Goal: Information Seeking & Learning: Check status

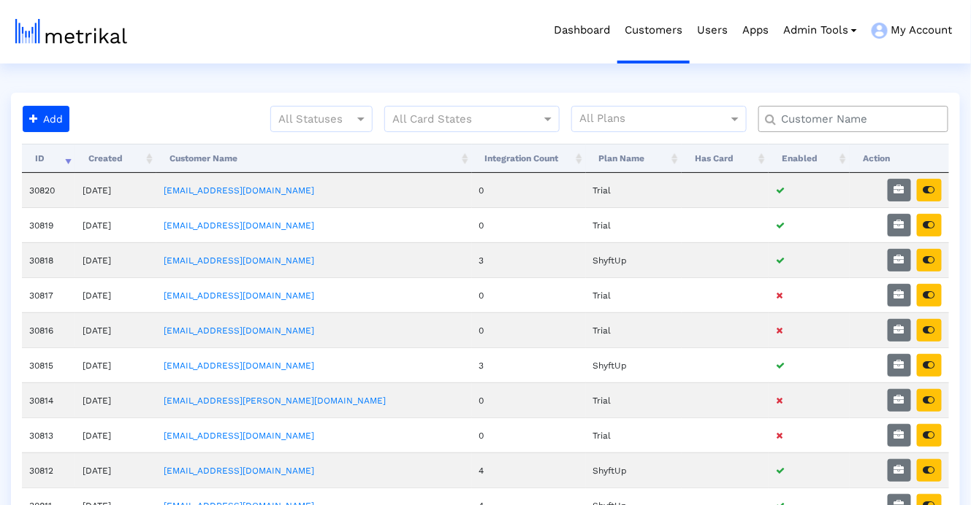
click at [877, 120] on input "text" at bounding box center [857, 119] width 172 height 15
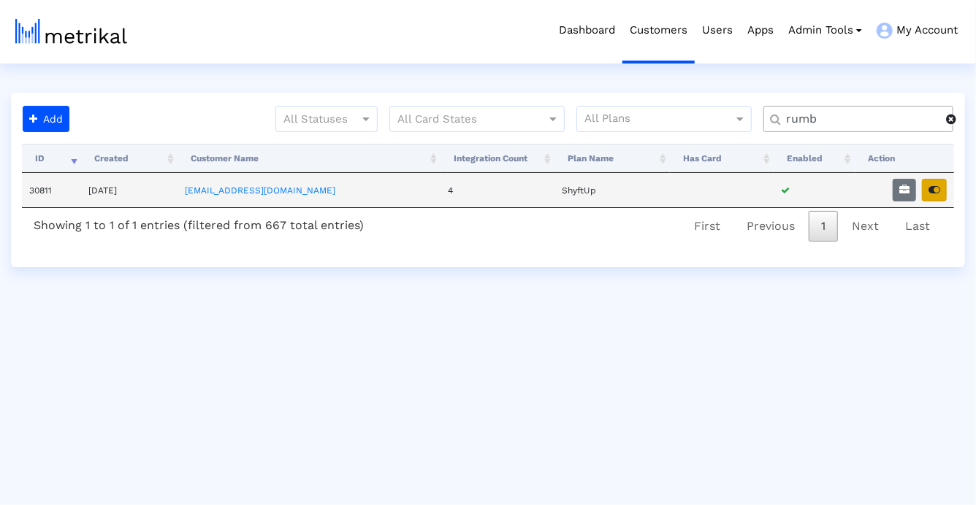
type input "rumb"
click at [926, 194] on button "button" at bounding box center [934, 190] width 25 height 23
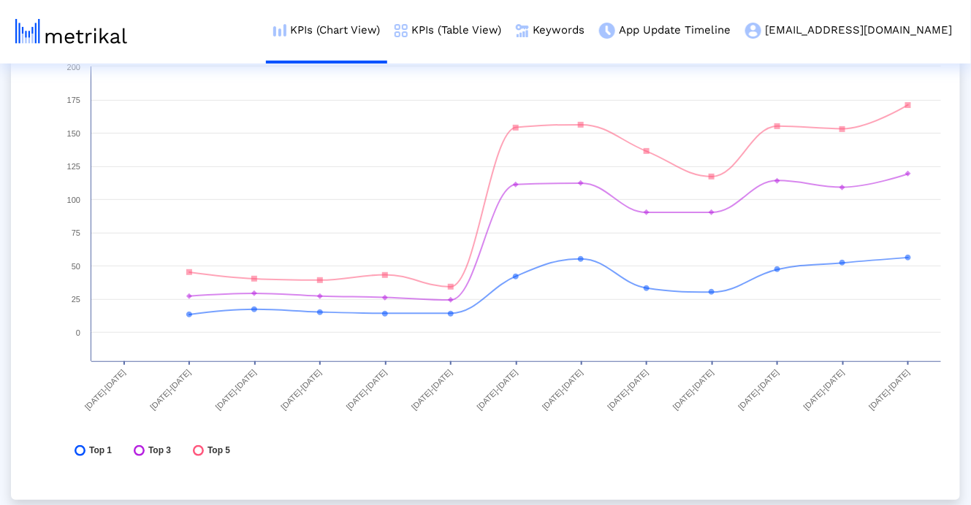
scroll to position [5454, 0]
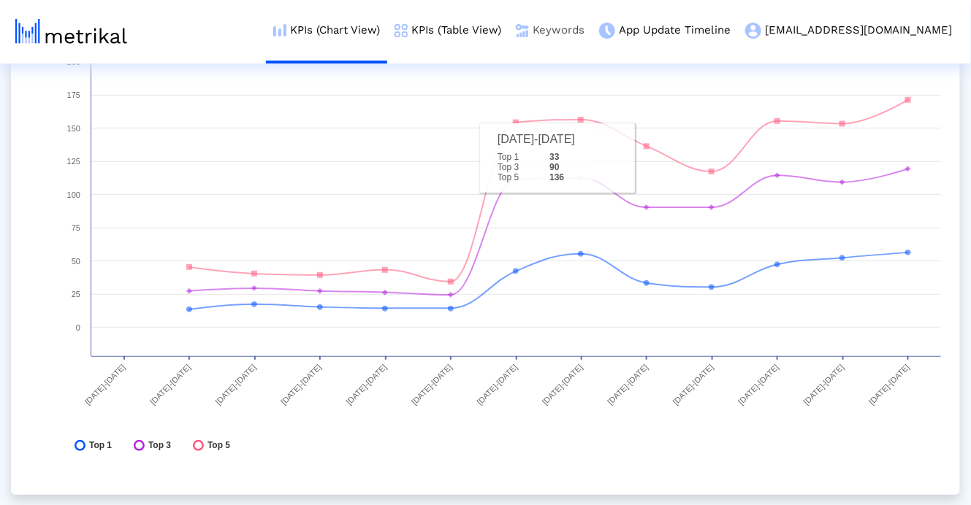
click at [592, 34] on link "Keywords" at bounding box center [549, 30] width 83 height 61
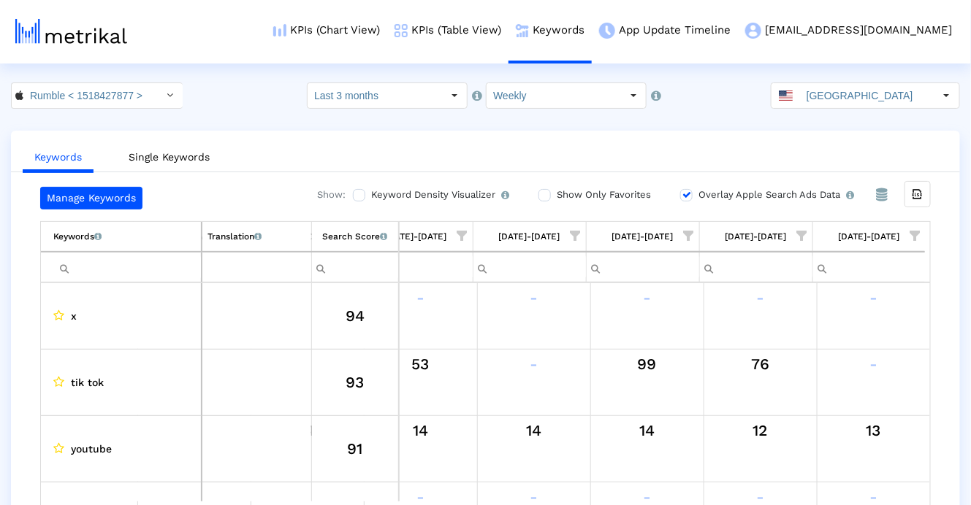
scroll to position [3, 0]
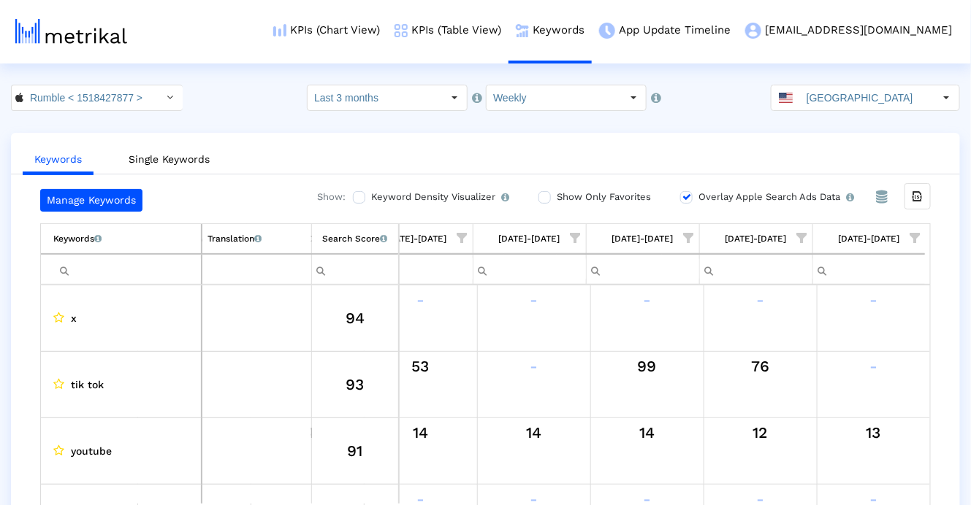
click at [730, 175] on div "Keywords Single Keywords Manage Keywords Show: Keyword Density Visualizer Turn …" at bounding box center [485, 356] width 949 height 446
click at [730, 193] on label "Overlay Apple Search Ads Data Turn this on to view Apple Search Ads metrics (in…" at bounding box center [774, 197] width 159 height 16
click at [689, 193] on input "Overlay Apple Search Ads Data Turn this on to view Apple Search Ads metrics (in…" at bounding box center [684, 197] width 9 height 9
checkbox input "false"
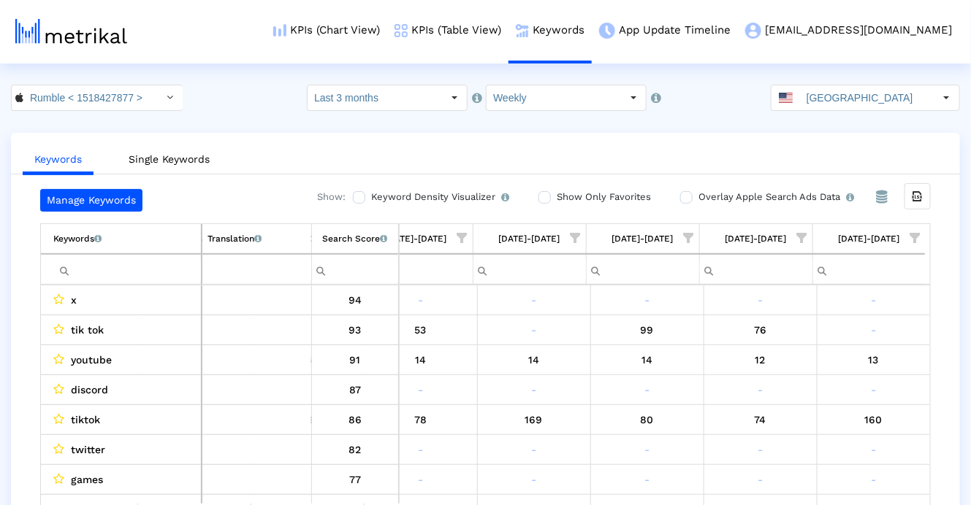
click at [920, 233] on span "Show filter options for column '08/31/25-09/06/25'" at bounding box center [915, 238] width 10 height 10
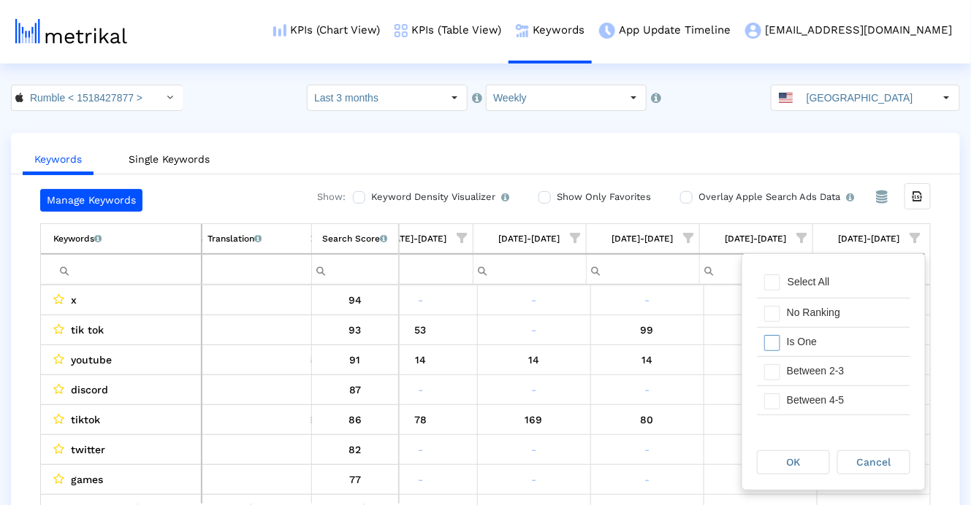
click at [844, 346] on div "Is One" at bounding box center [844, 342] width 131 height 28
click at [844, 367] on div "Between 2-3" at bounding box center [844, 371] width 131 height 28
click at [844, 398] on div "Between 4-5" at bounding box center [844, 400] width 131 height 28
click at [844, 399] on div "Between 6-10" at bounding box center [844, 399] width 131 height 28
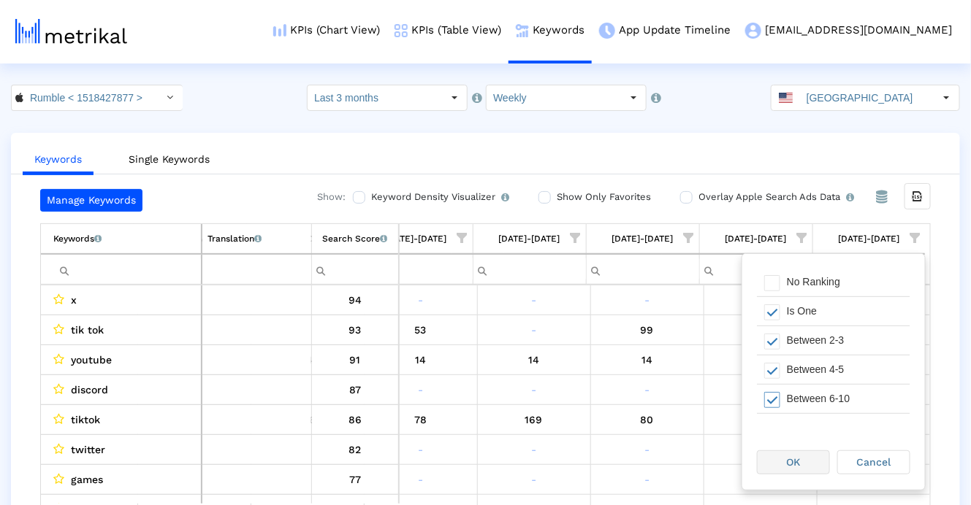
click at [812, 451] on div "OK" at bounding box center [793, 462] width 72 height 23
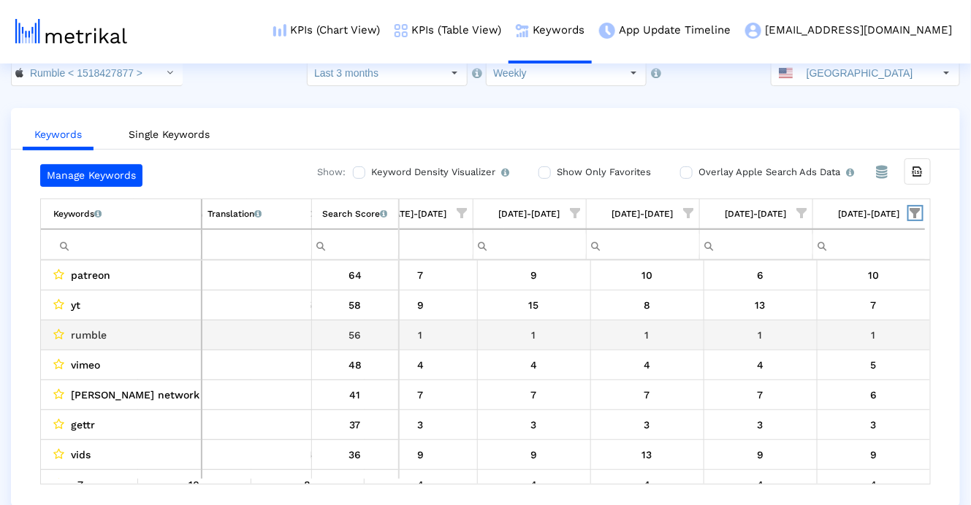
scroll to position [8, 0]
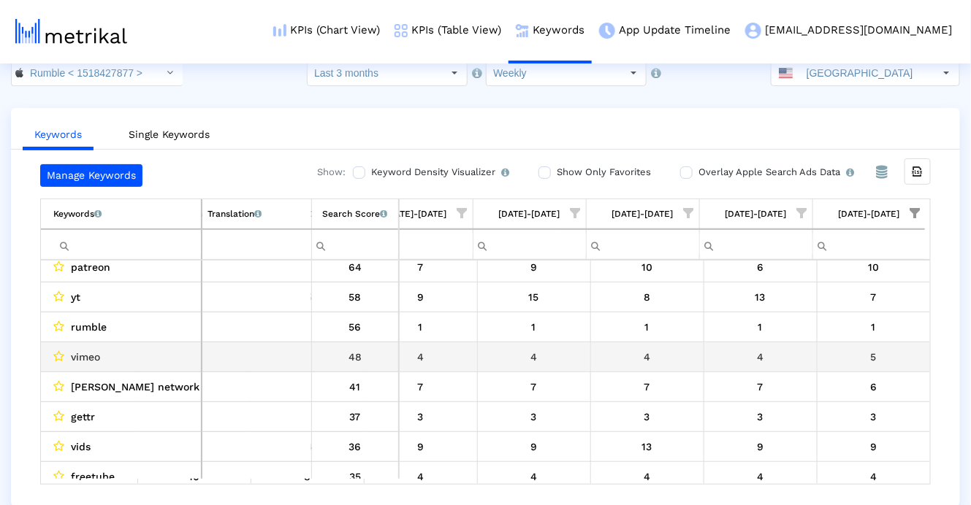
click at [874, 342] on td "5" at bounding box center [873, 357] width 113 height 30
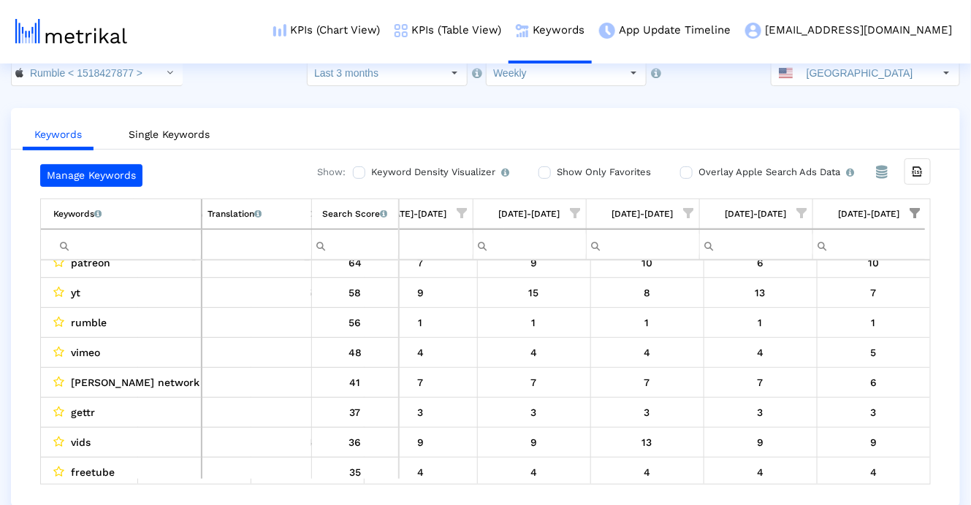
click at [915, 213] on span "Show filter options for column '08/31/25-09/06/25'" at bounding box center [915, 213] width 10 height 10
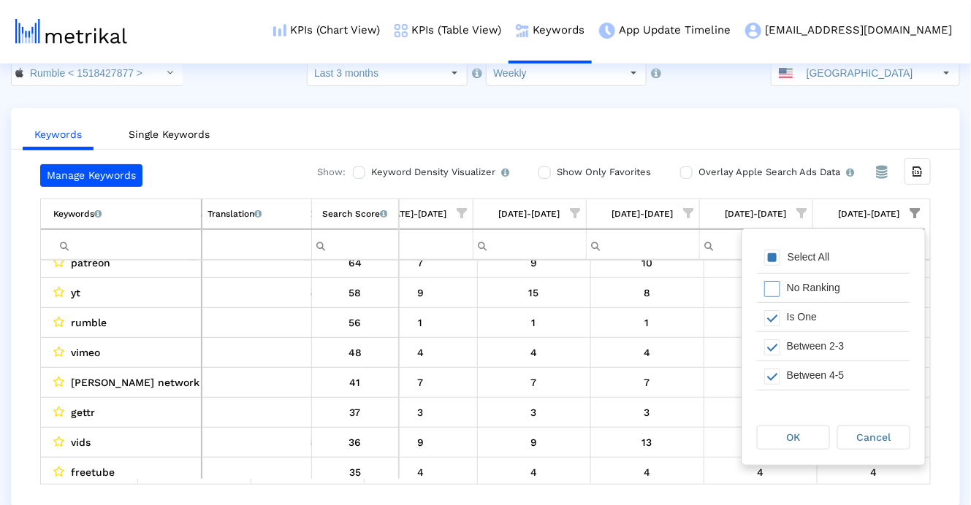
click at [804, 250] on div "Select All" at bounding box center [833, 258] width 153 height 29
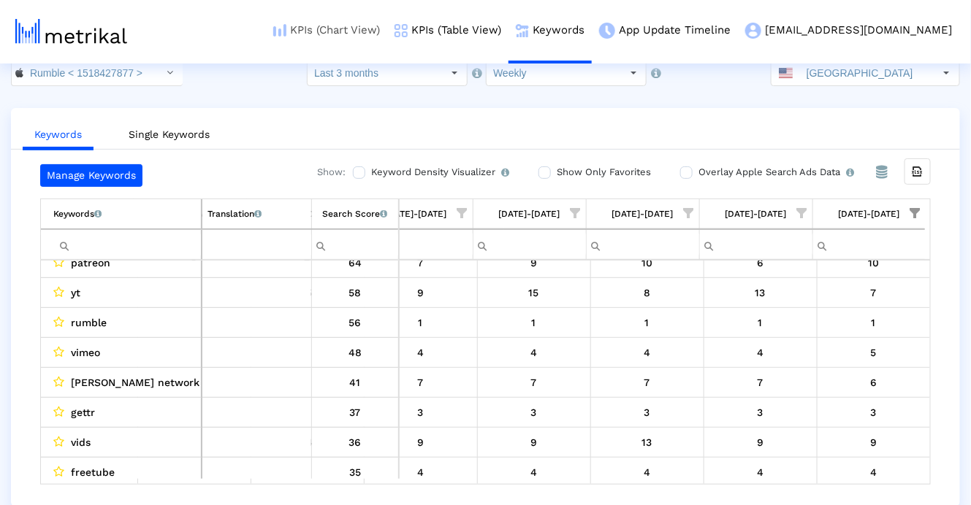
click at [387, 17] on link "KPIs (Chart View)" at bounding box center [326, 30] width 121 height 61
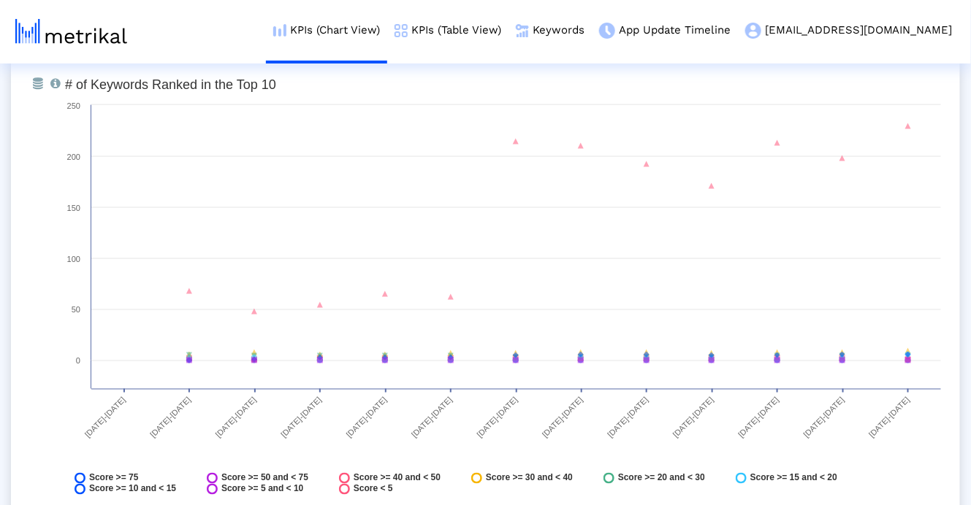
scroll to position [5967, 0]
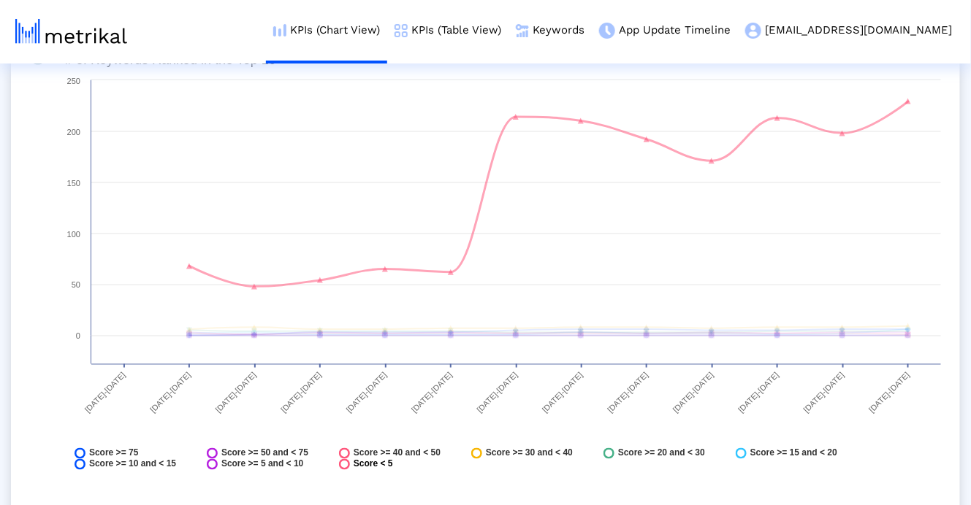
click at [388, 470] on span "Score < 5" at bounding box center [372, 464] width 39 height 11
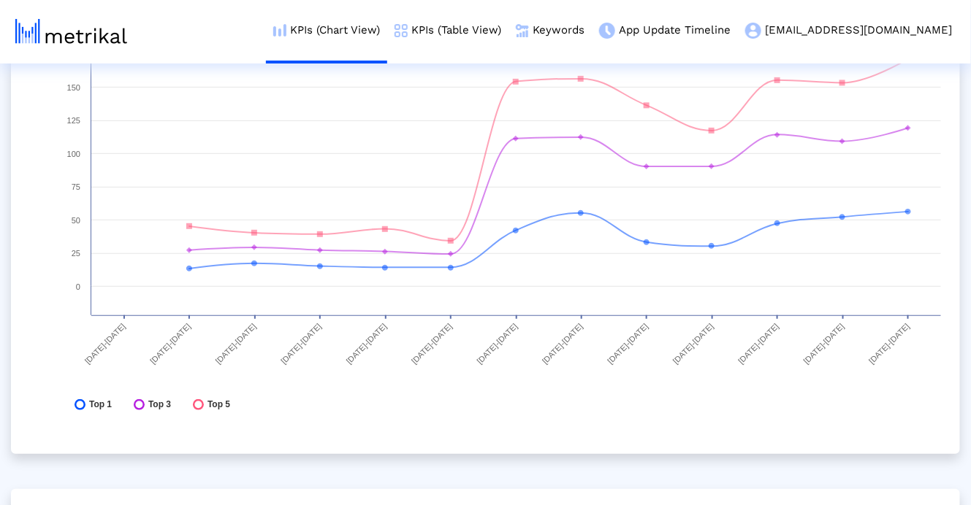
scroll to position [5491, 0]
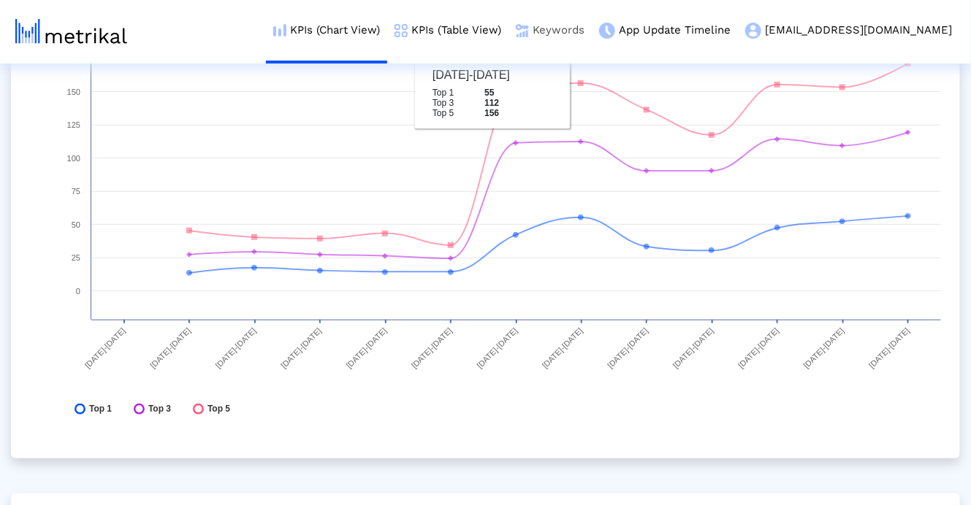
click at [592, 38] on link "Keywords" at bounding box center [549, 30] width 83 height 61
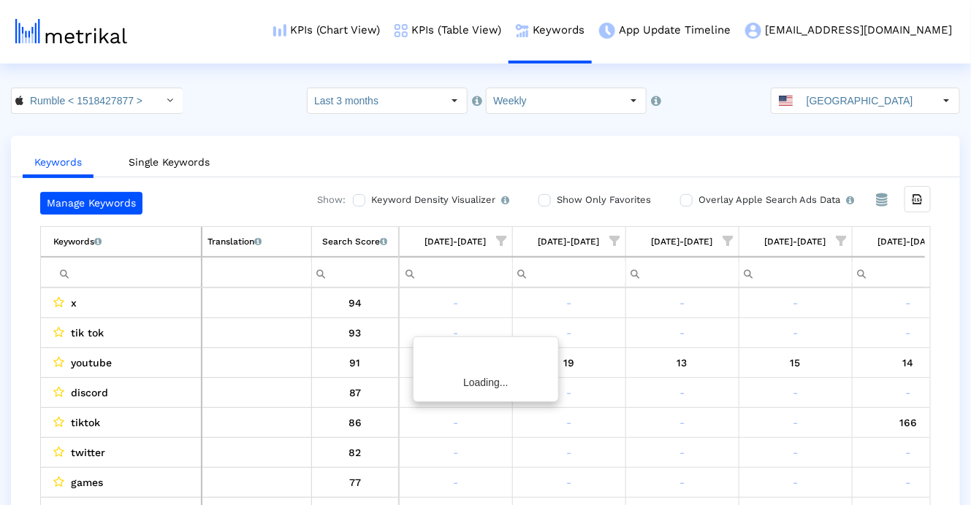
scroll to position [0, 605]
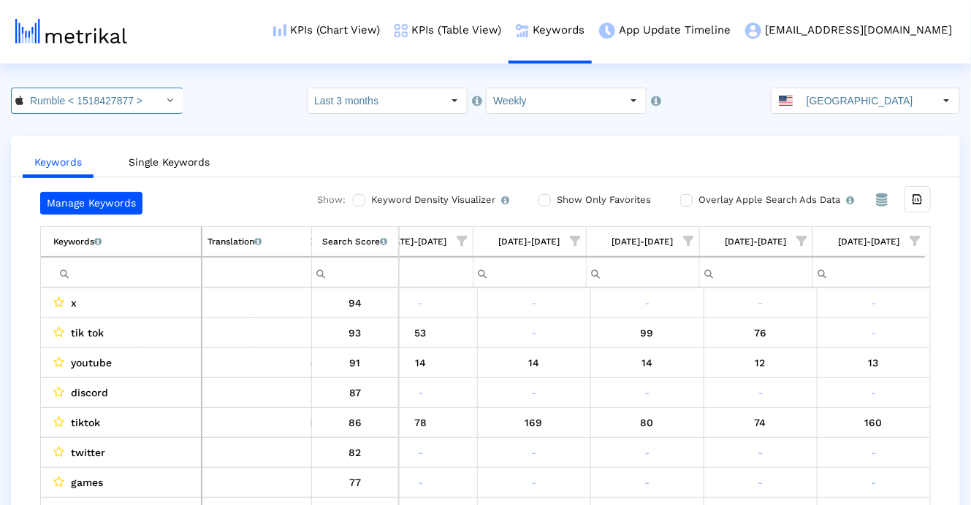
click at [164, 99] on div "Select" at bounding box center [169, 100] width 23 height 23
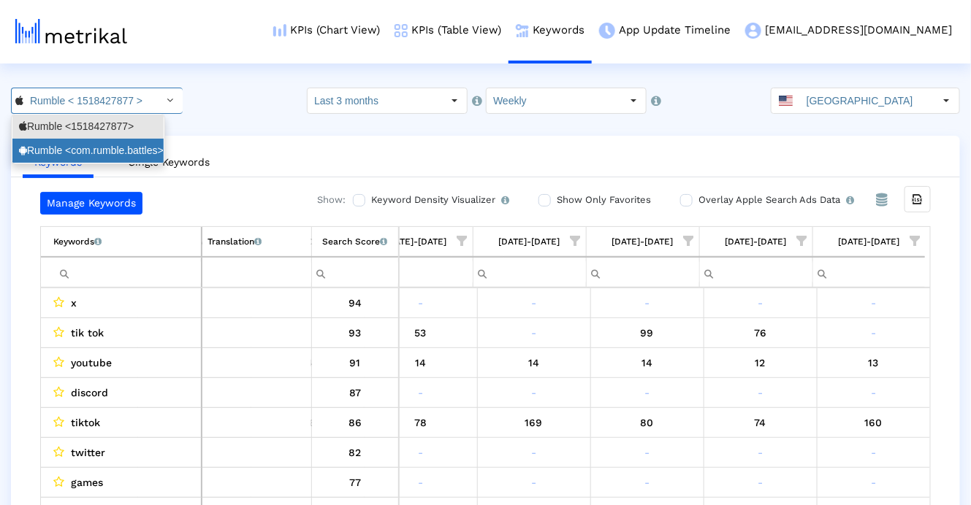
click at [157, 145] on div "Rumble <com.rumble.battles>" at bounding box center [88, 151] width 138 height 14
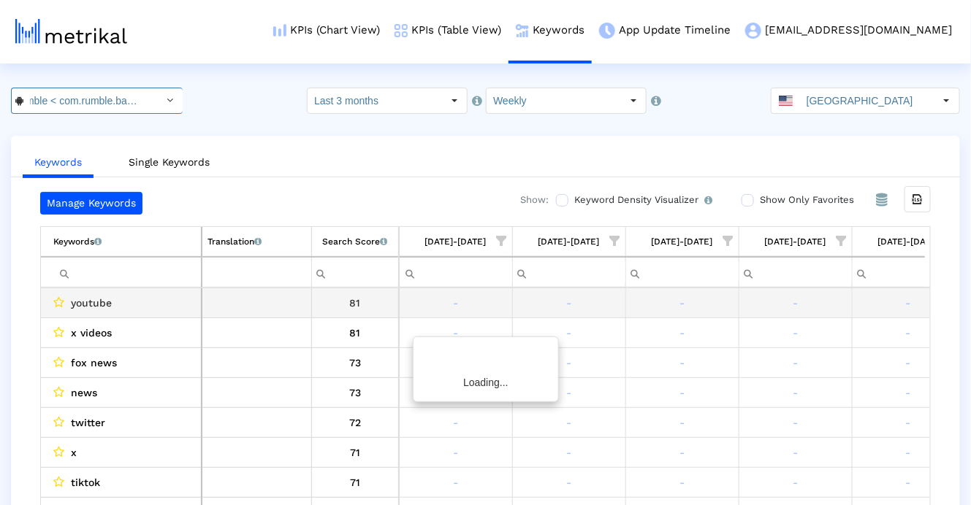
scroll to position [0, 605]
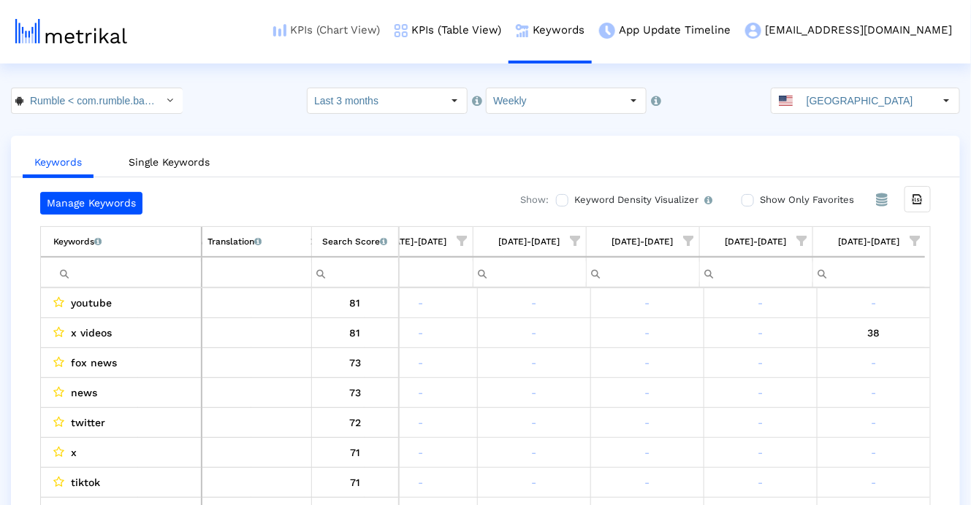
click at [387, 37] on link "KPIs (Chart View)" at bounding box center [326, 30] width 121 height 61
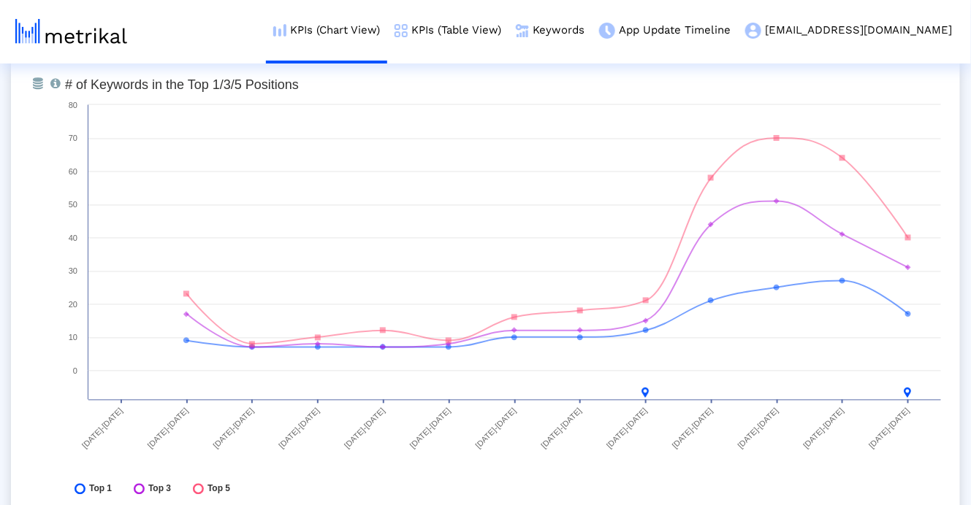
scroll to position [4343, 0]
